Goal: Task Accomplishment & Management: Use online tool/utility

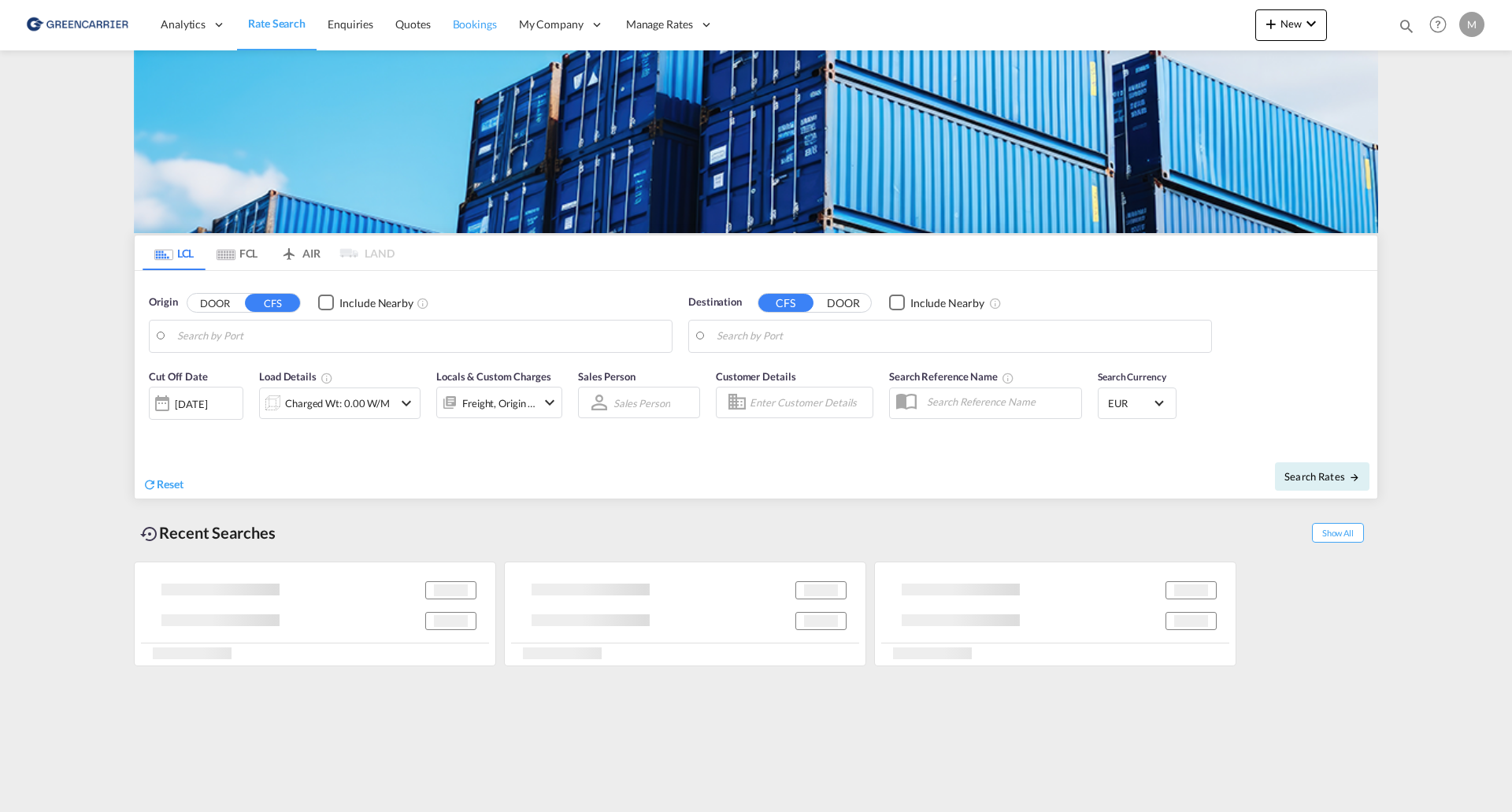
click at [482, 24] on span "Bookings" at bounding box center [475, 24] width 44 height 13
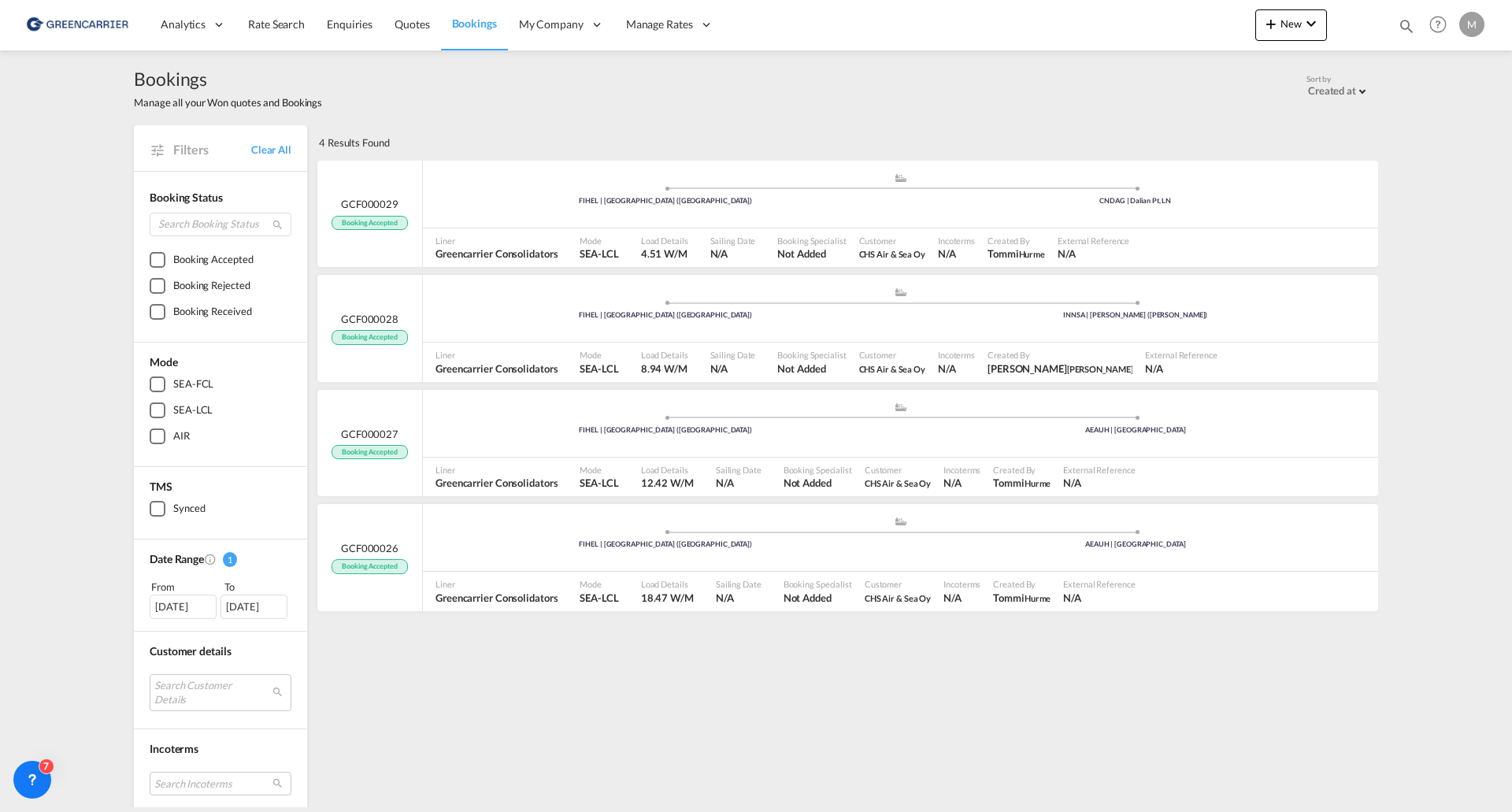
click at [167, 609] on div "[DATE]" at bounding box center [183, 606] width 67 height 24
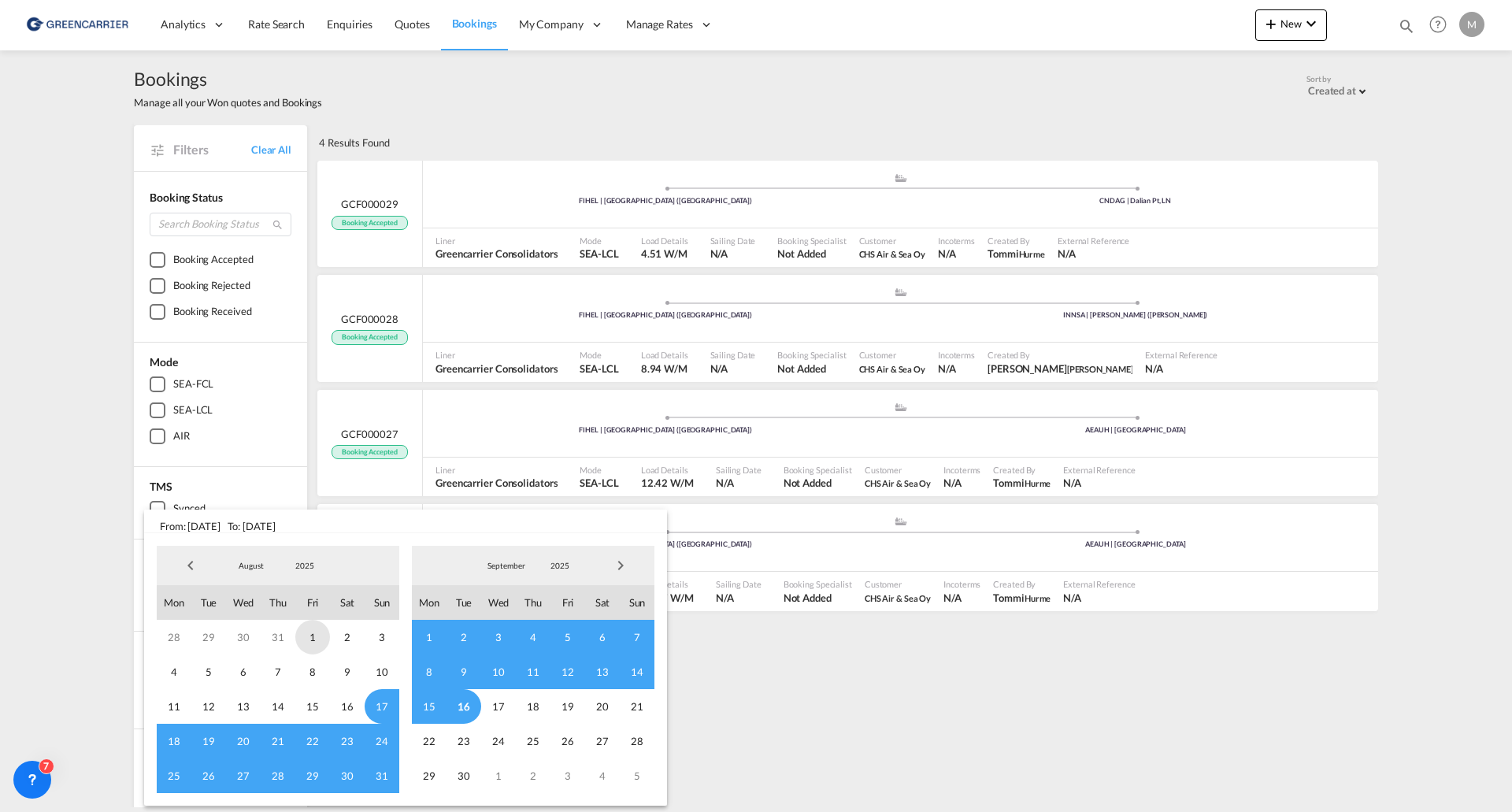
click at [313, 643] on span "1" at bounding box center [313, 637] width 35 height 35
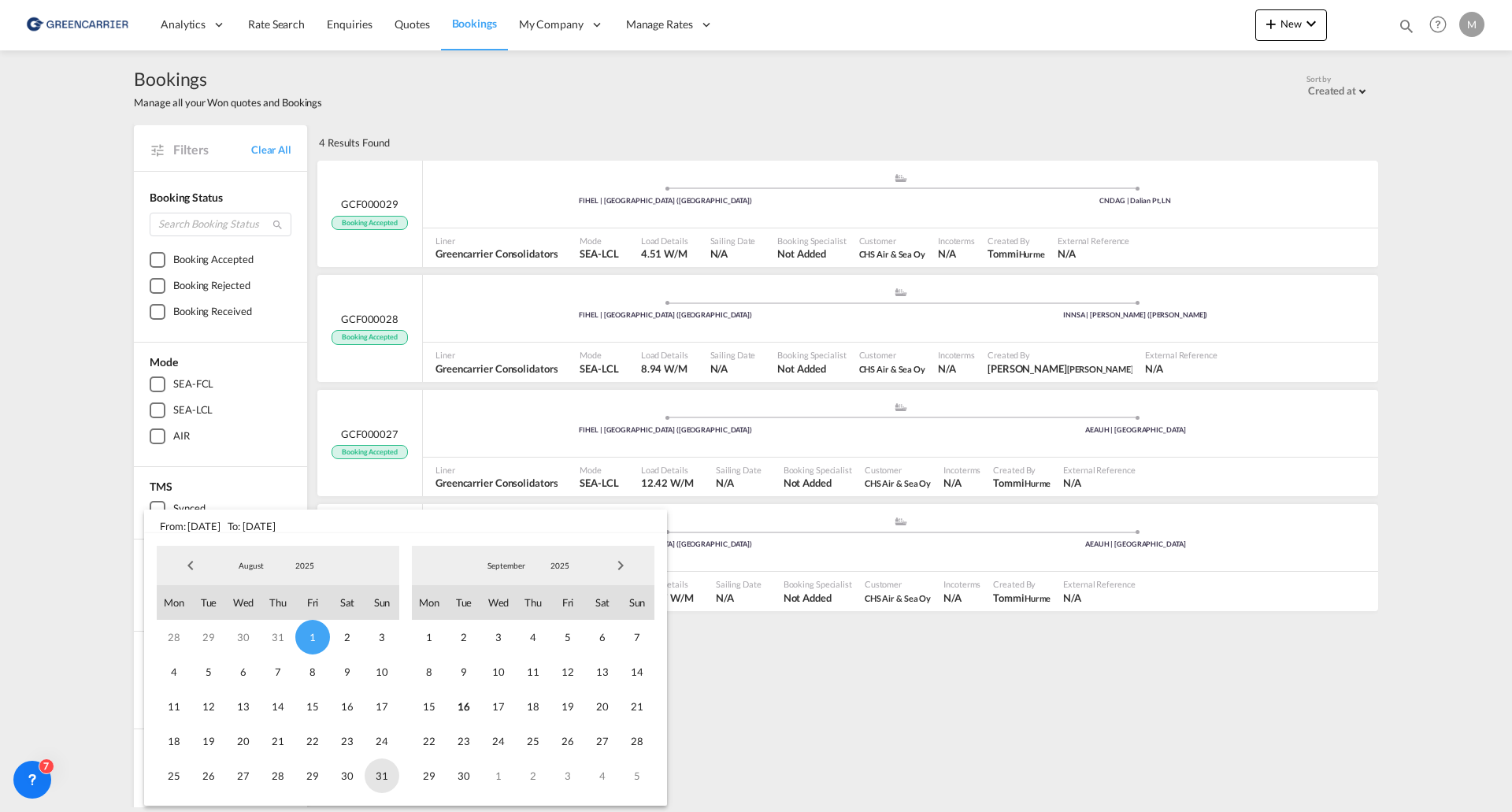
click at [379, 777] on span "31" at bounding box center [382, 776] width 35 height 35
